Goal: Book appointment/travel/reservation

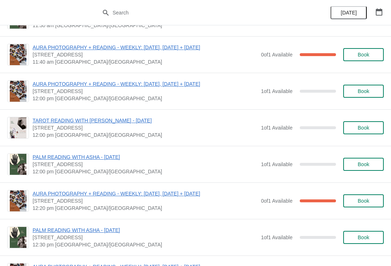
scroll to position [958, 0]
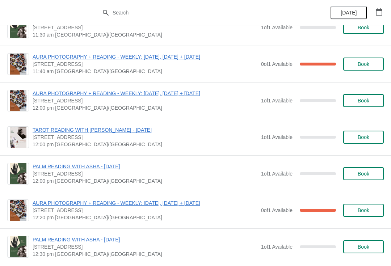
click at [366, 177] on button "Book" at bounding box center [363, 173] width 41 height 13
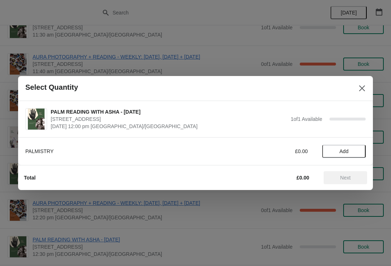
click at [346, 150] on span "Add" at bounding box center [344, 152] width 9 height 6
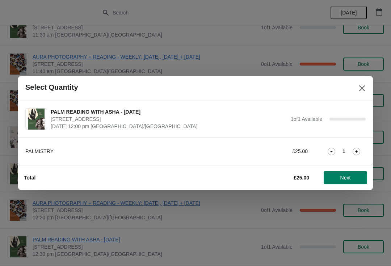
click at [347, 183] on button "Next" at bounding box center [345, 177] width 43 height 13
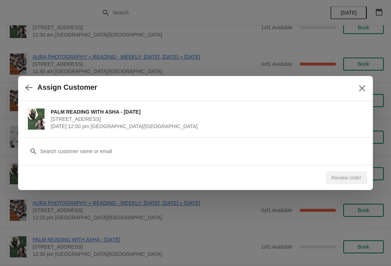
click at [193, 142] on div "Customer" at bounding box center [195, 148] width 341 height 20
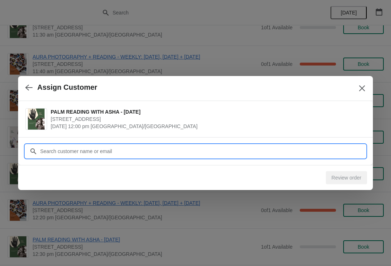
click at [203, 152] on input "Customer" at bounding box center [203, 151] width 326 height 13
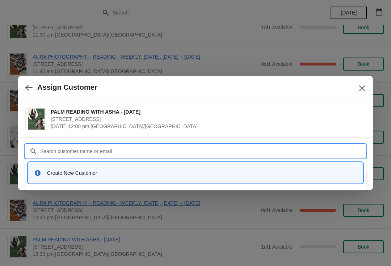
click at [225, 180] on div "Create New Customer" at bounding box center [195, 173] width 329 height 15
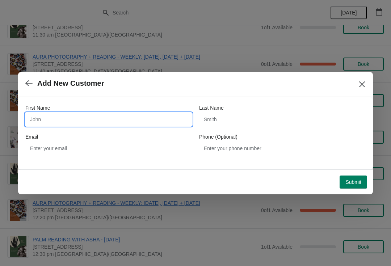
click at [50, 117] on input "First Name" at bounding box center [108, 119] width 167 height 13
type input "Evie"
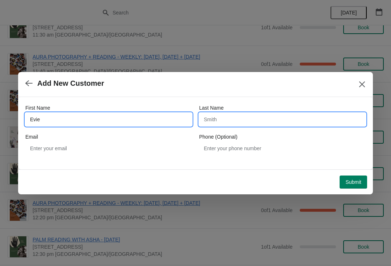
click at [219, 119] on input "Last Name" at bounding box center [282, 119] width 167 height 13
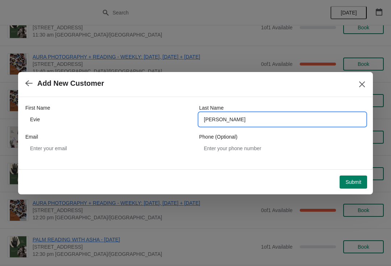
type input "[PERSON_NAME]"
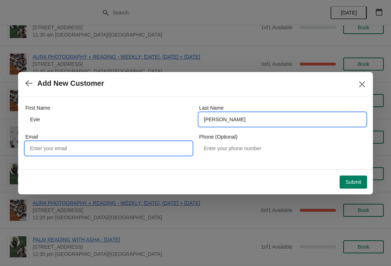
click at [69, 151] on input "Email" at bounding box center [108, 148] width 167 height 13
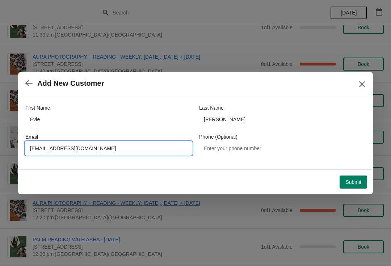
type input "[EMAIL_ADDRESS][DOMAIN_NAME]"
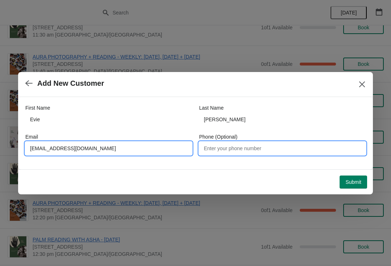
click at [221, 149] on input "Phone (Optional)" at bounding box center [282, 148] width 167 height 13
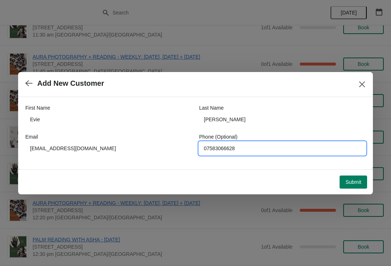
type input "07583066628"
click at [354, 176] on button "Submit" at bounding box center [354, 182] width 28 height 13
